Goal: Find contact information: Find contact information

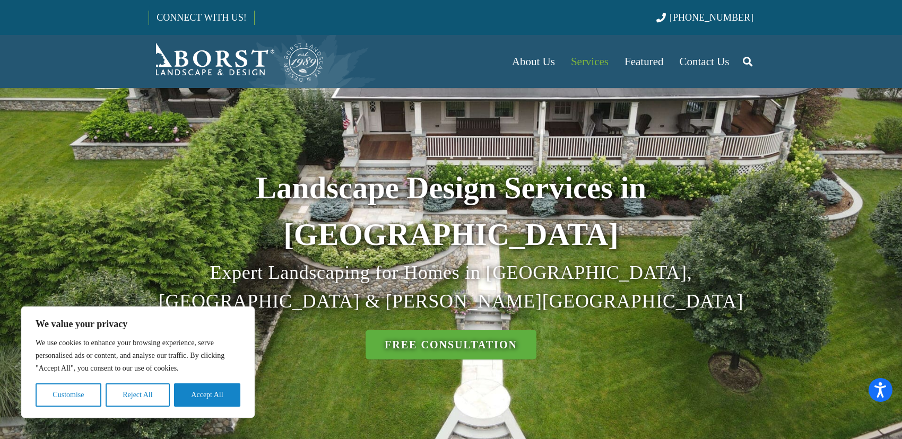
scroll to position [17, 0]
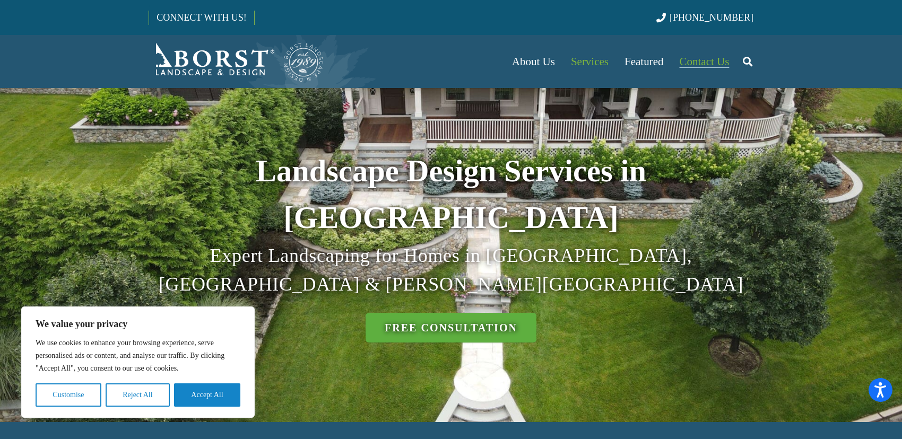
click at [717, 60] on span "Contact Us" at bounding box center [705, 61] width 50 height 13
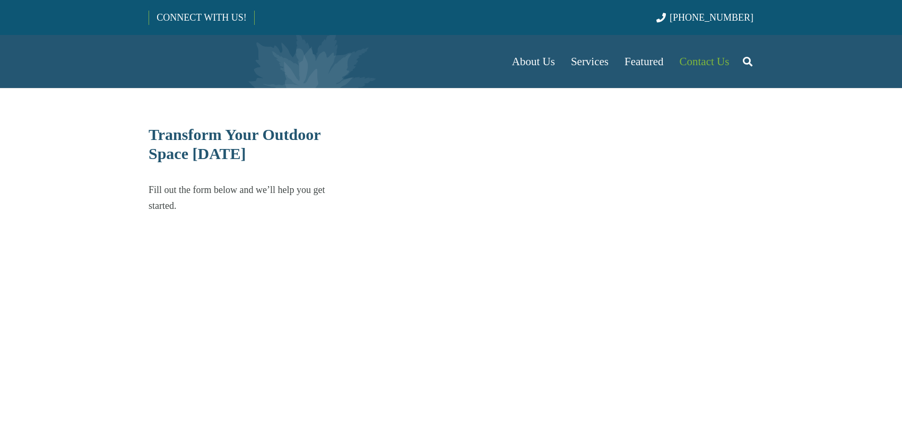
select select "******"
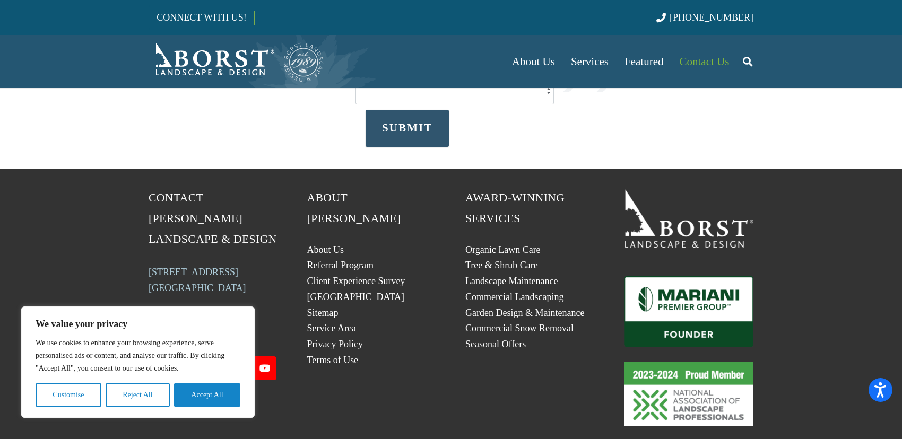
scroll to position [396, 0]
